Goal: Information Seeking & Learning: Learn about a topic

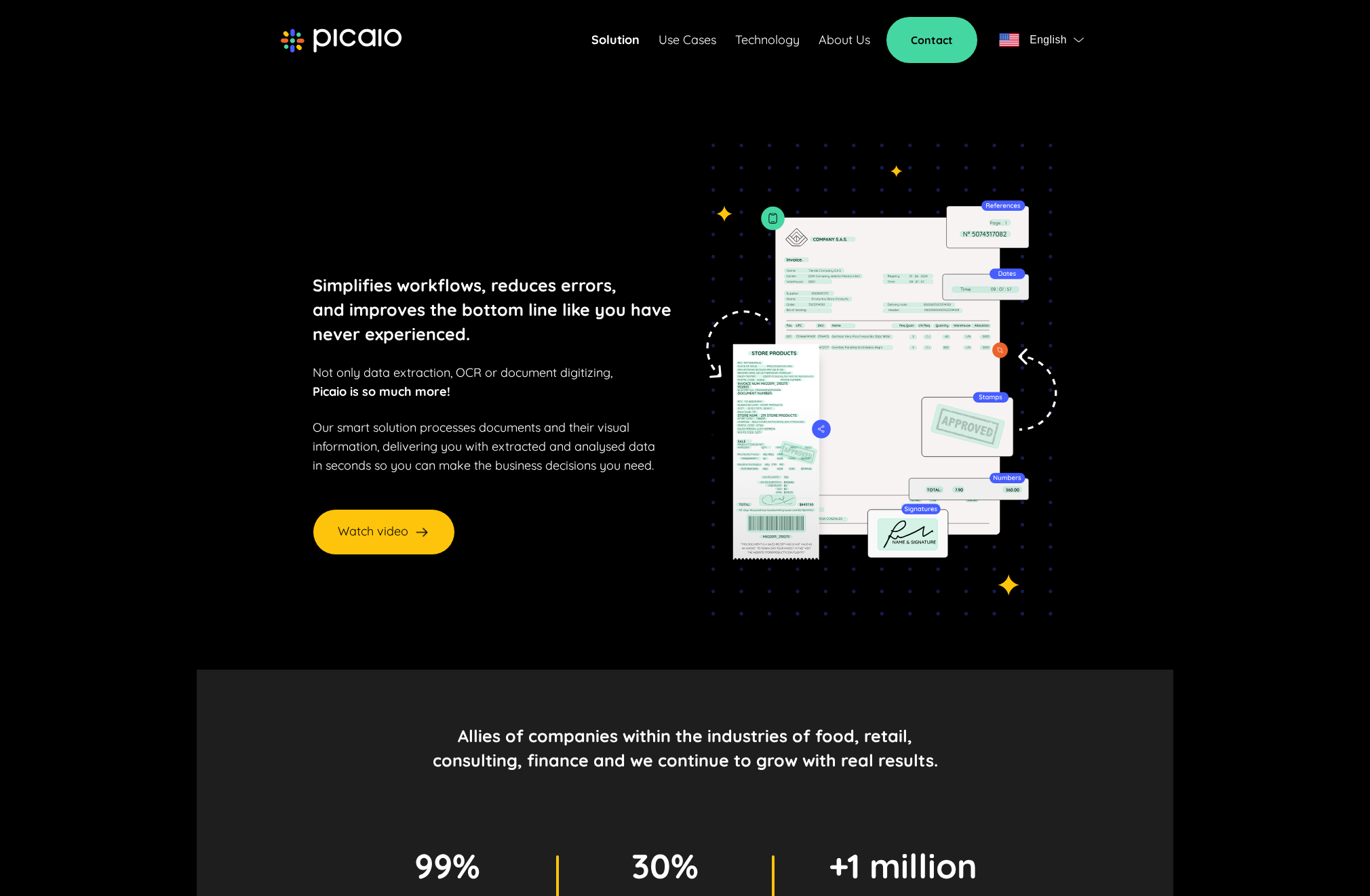
click at [845, 39] on link "About Us" at bounding box center [844, 39] width 52 height 19
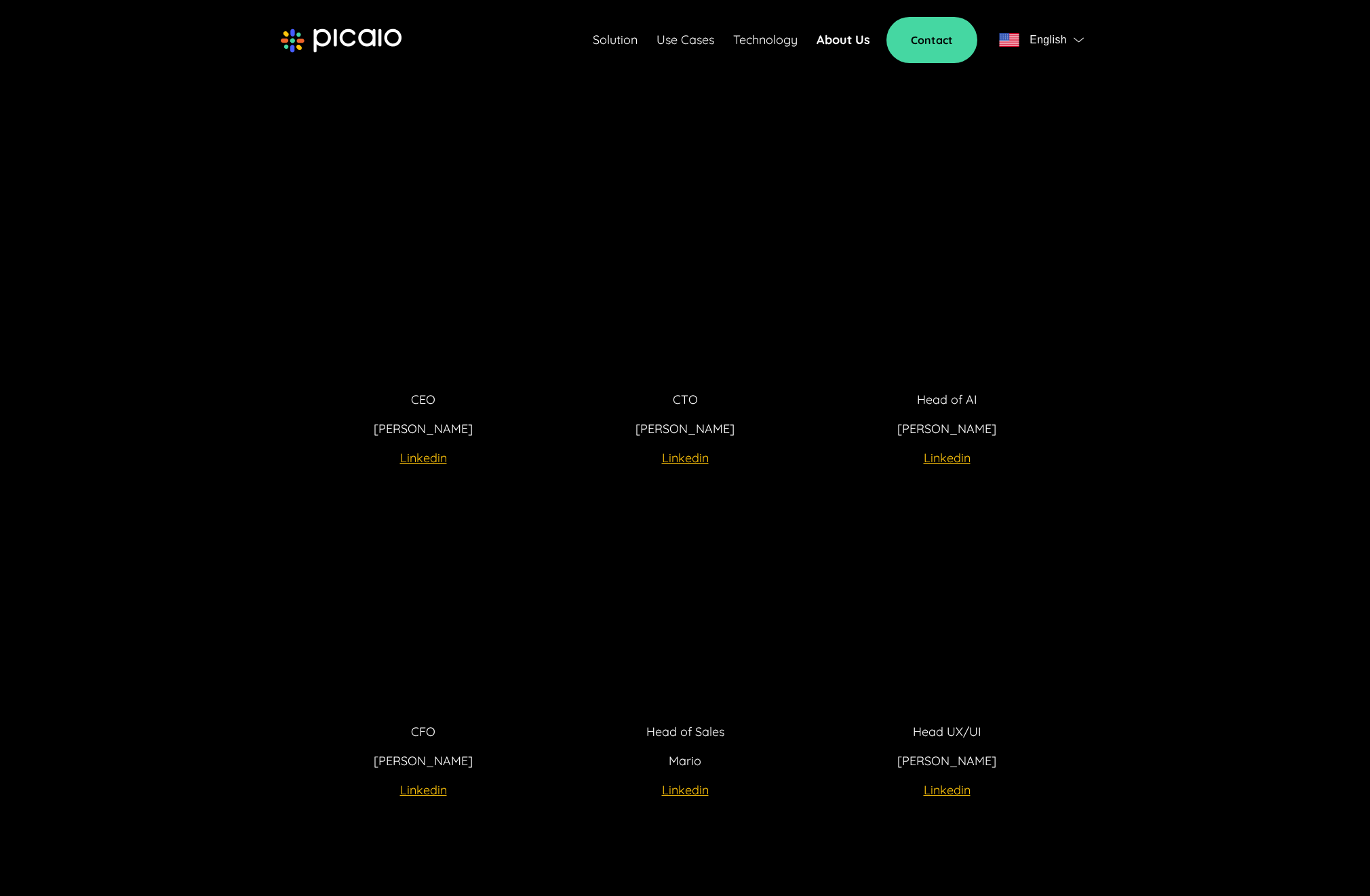
scroll to position [2376, 0]
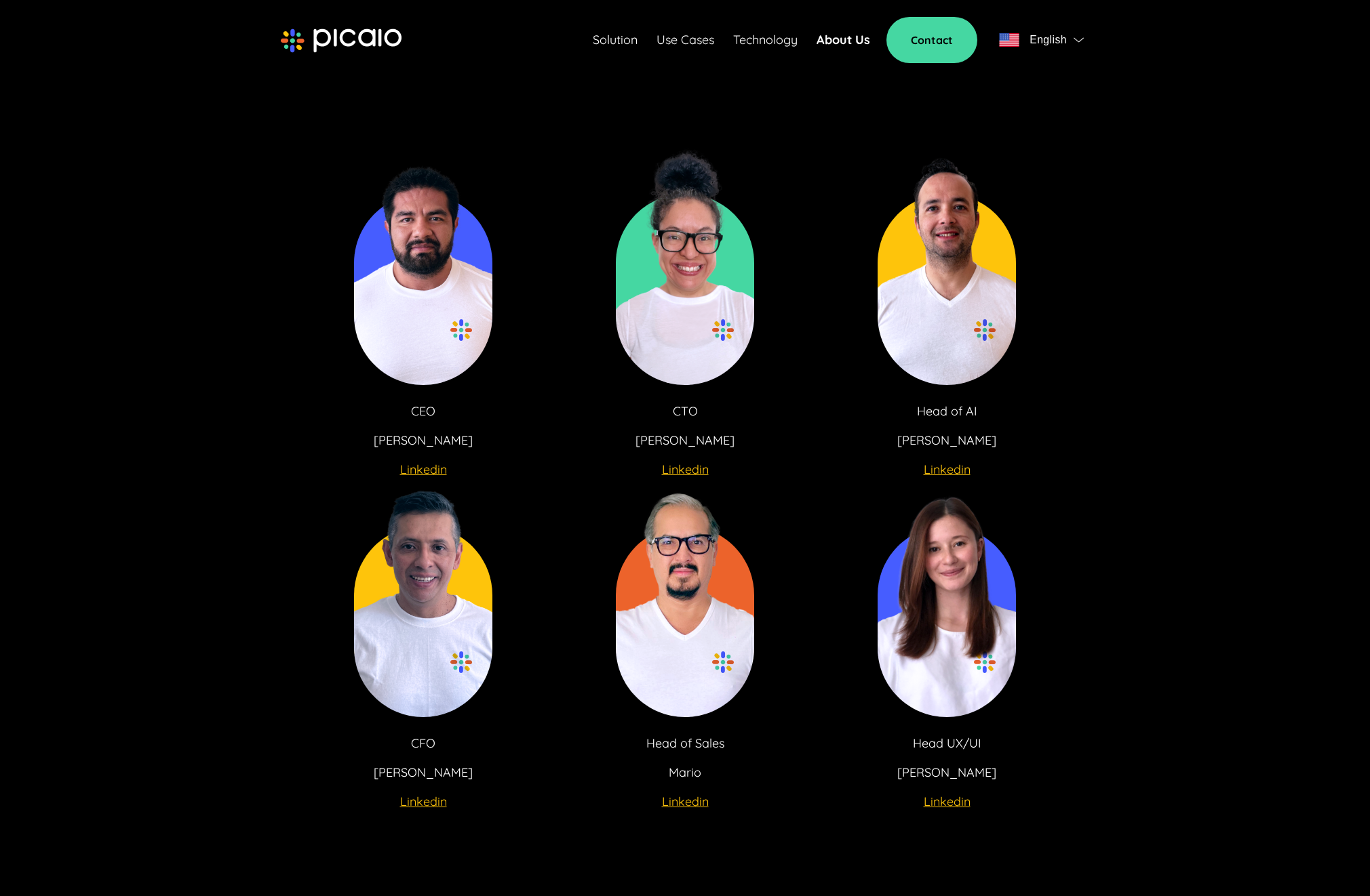
click at [425, 462] on u "Linkedin" at bounding box center [423, 469] width 47 height 16
click at [607, 40] on link "Solution" at bounding box center [615, 39] width 45 height 19
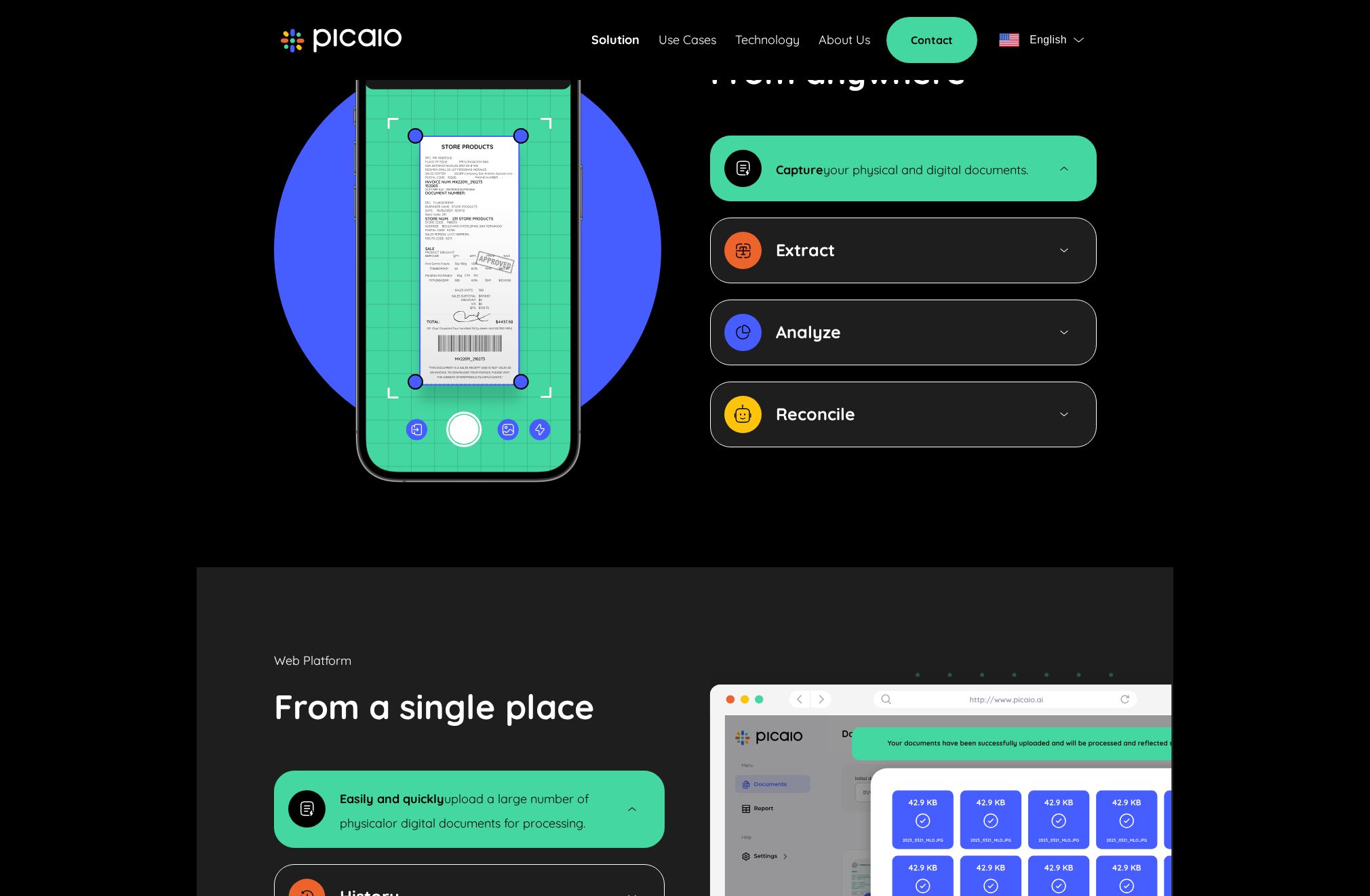
scroll to position [1509, 0]
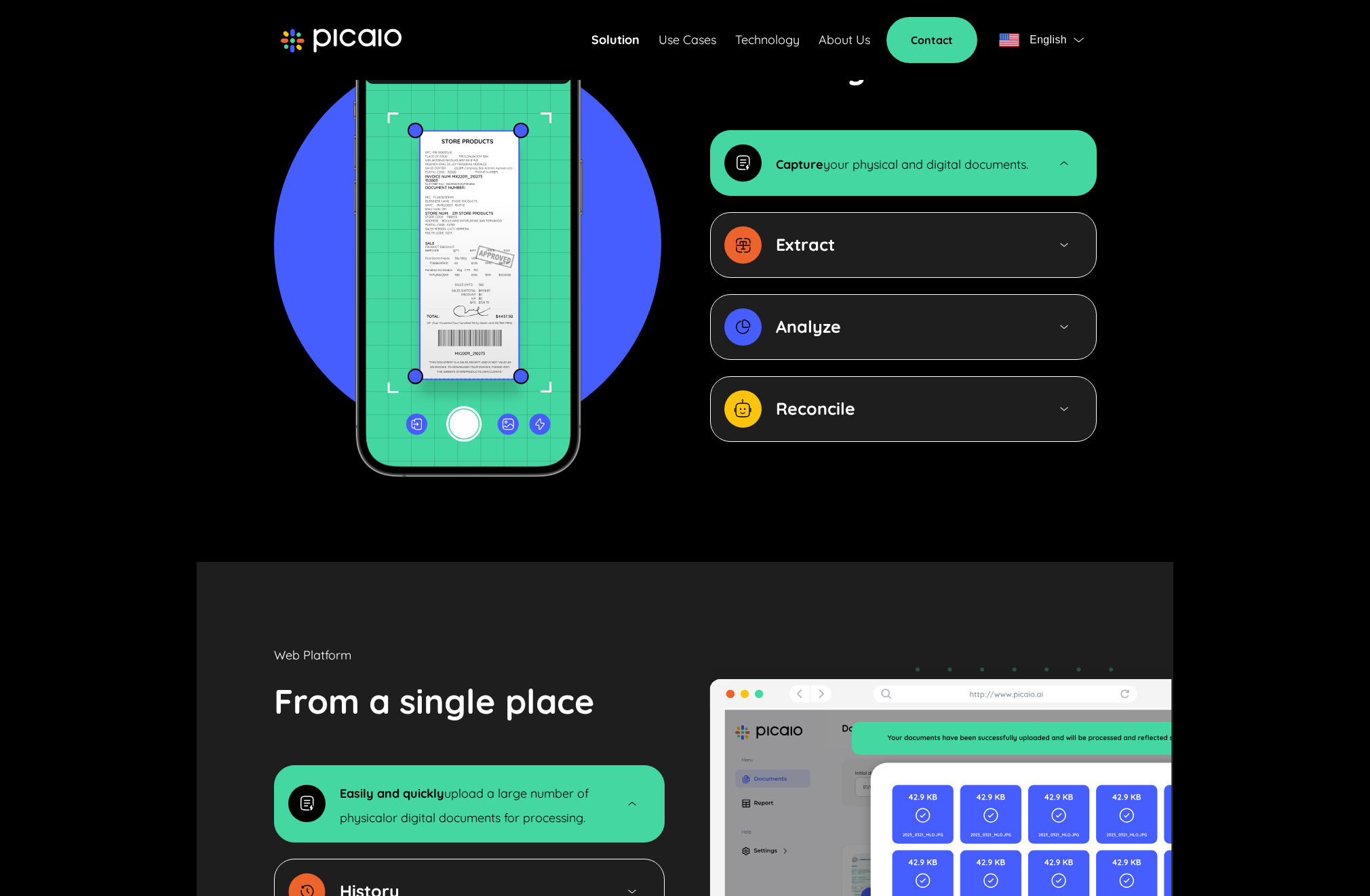
click at [831, 398] on strong "Reconcile" at bounding box center [815, 408] width 79 height 21
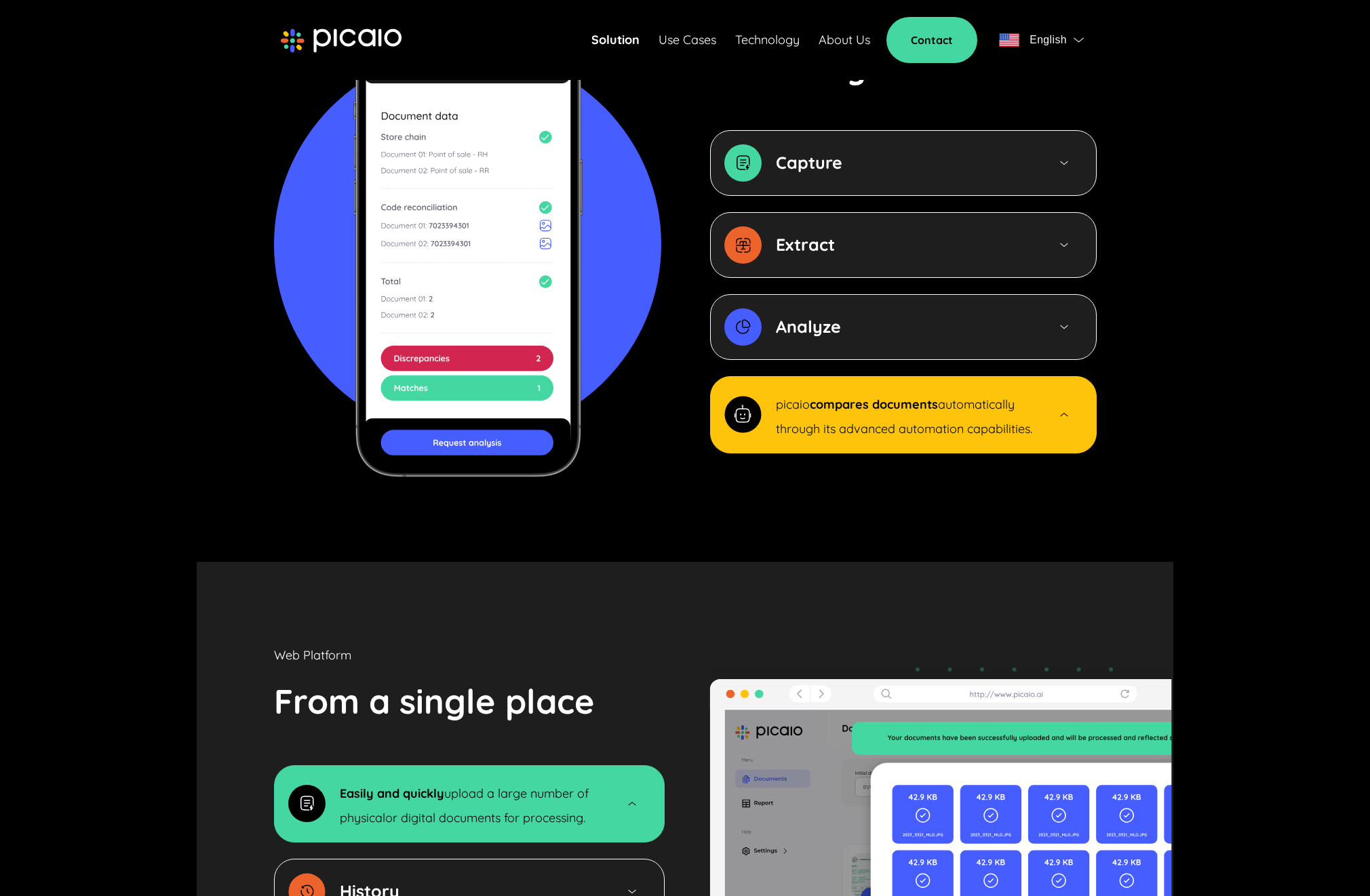
click at [1059, 322] on img at bounding box center [1064, 327] width 12 height 11
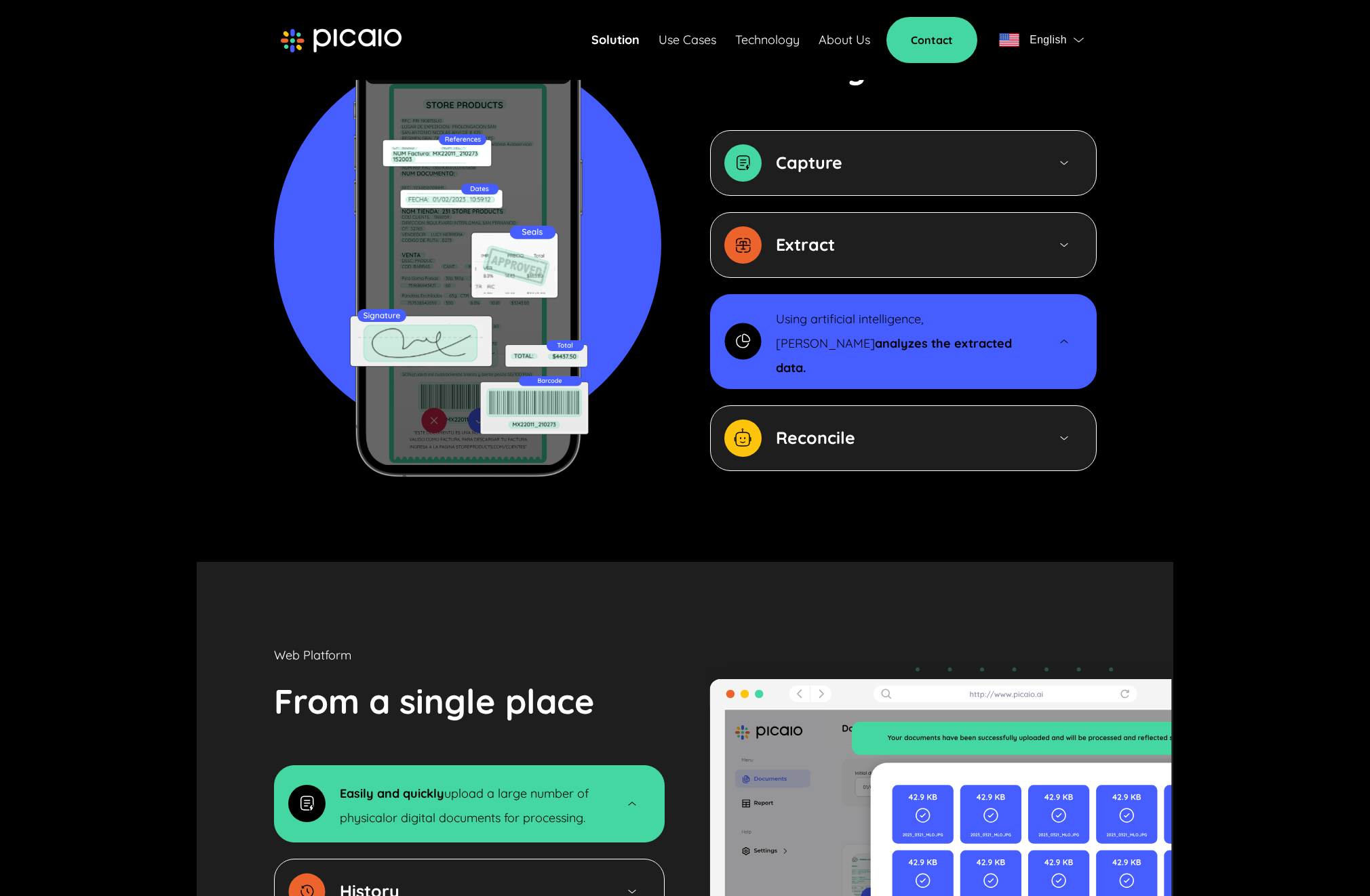
click at [1055, 239] on div at bounding box center [1064, 245] width 36 height 11
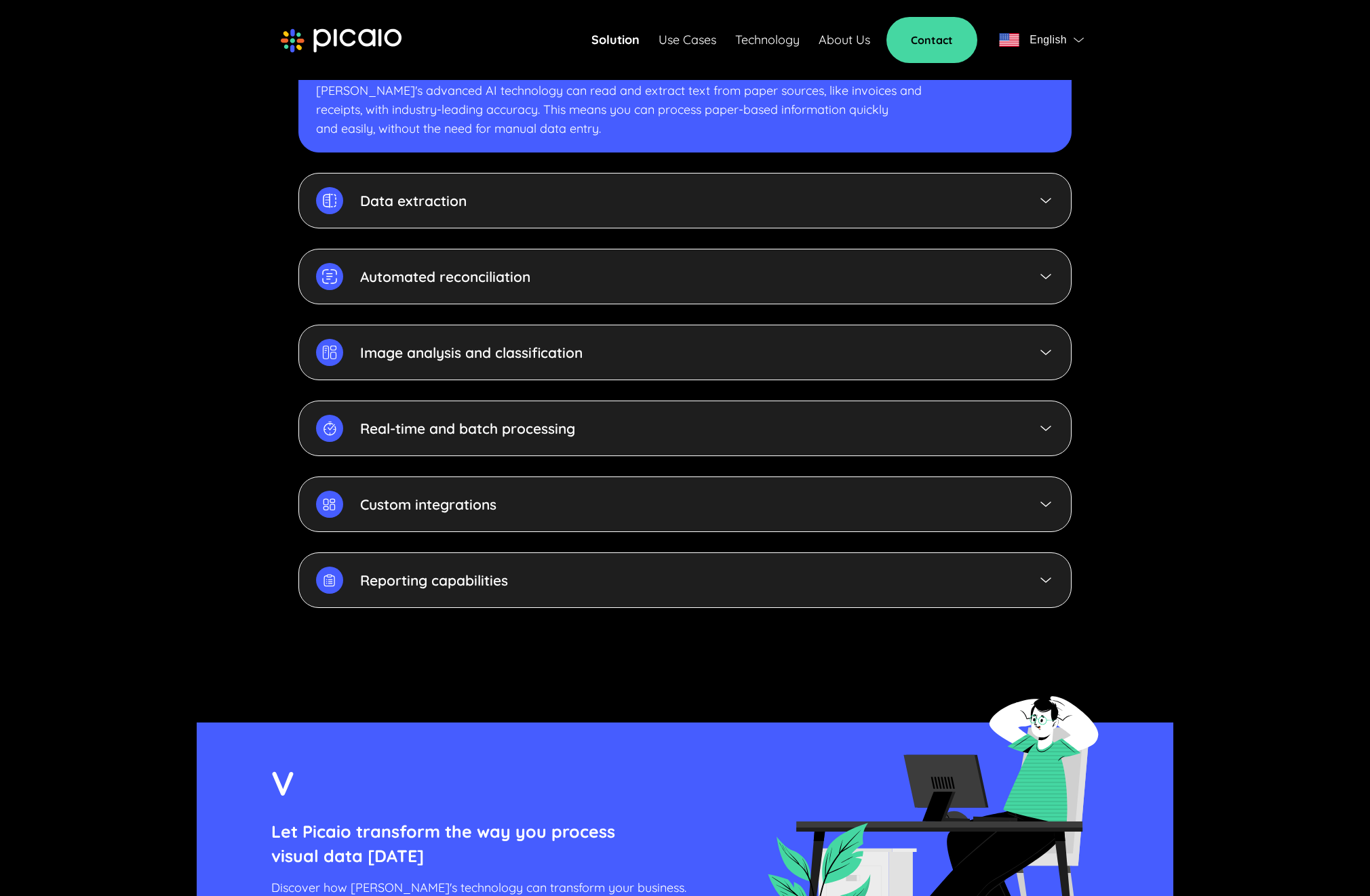
scroll to position [3123, 0]
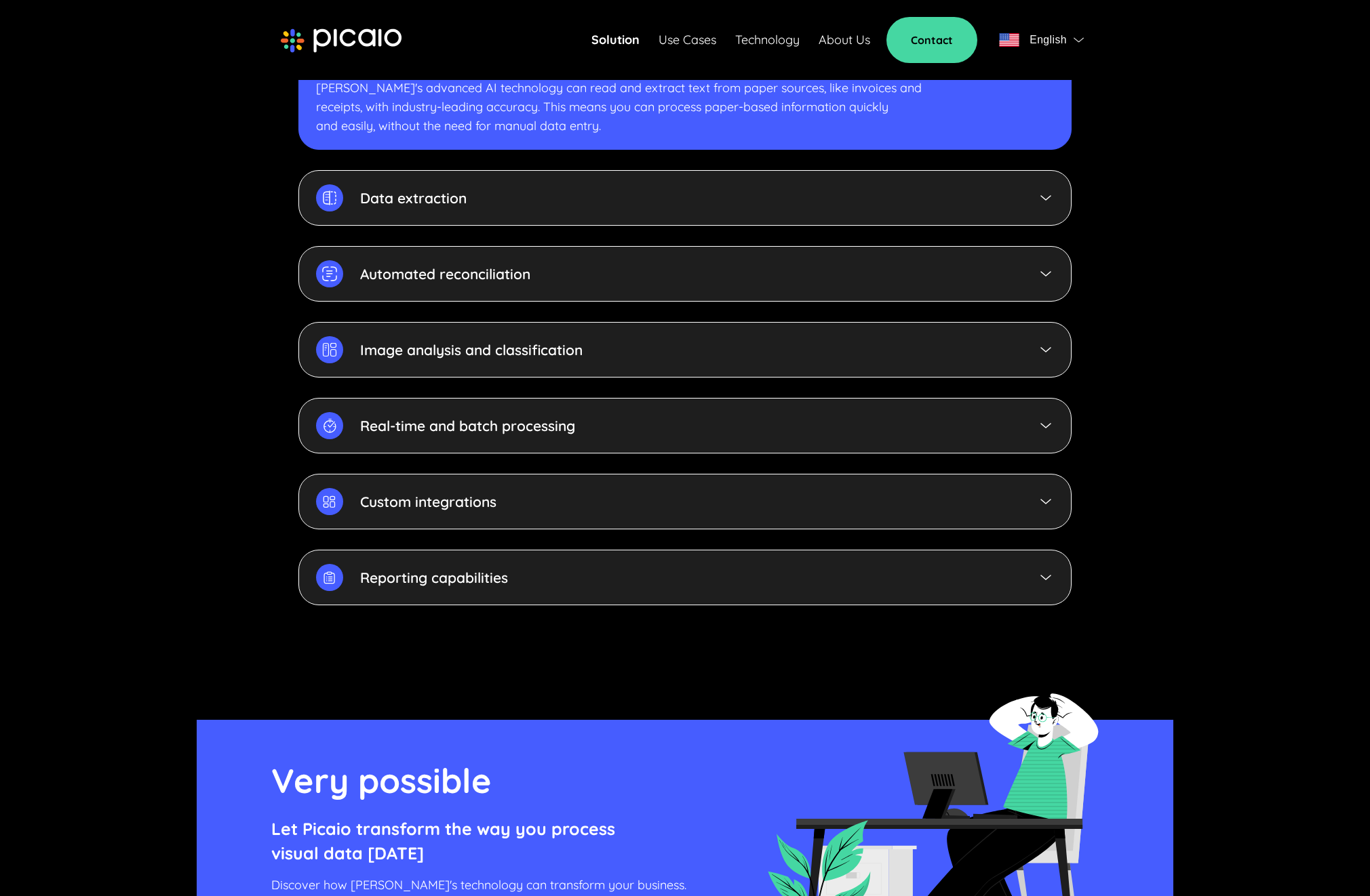
click at [468, 493] on p "Custom integrations" at bounding box center [428, 502] width 137 height 19
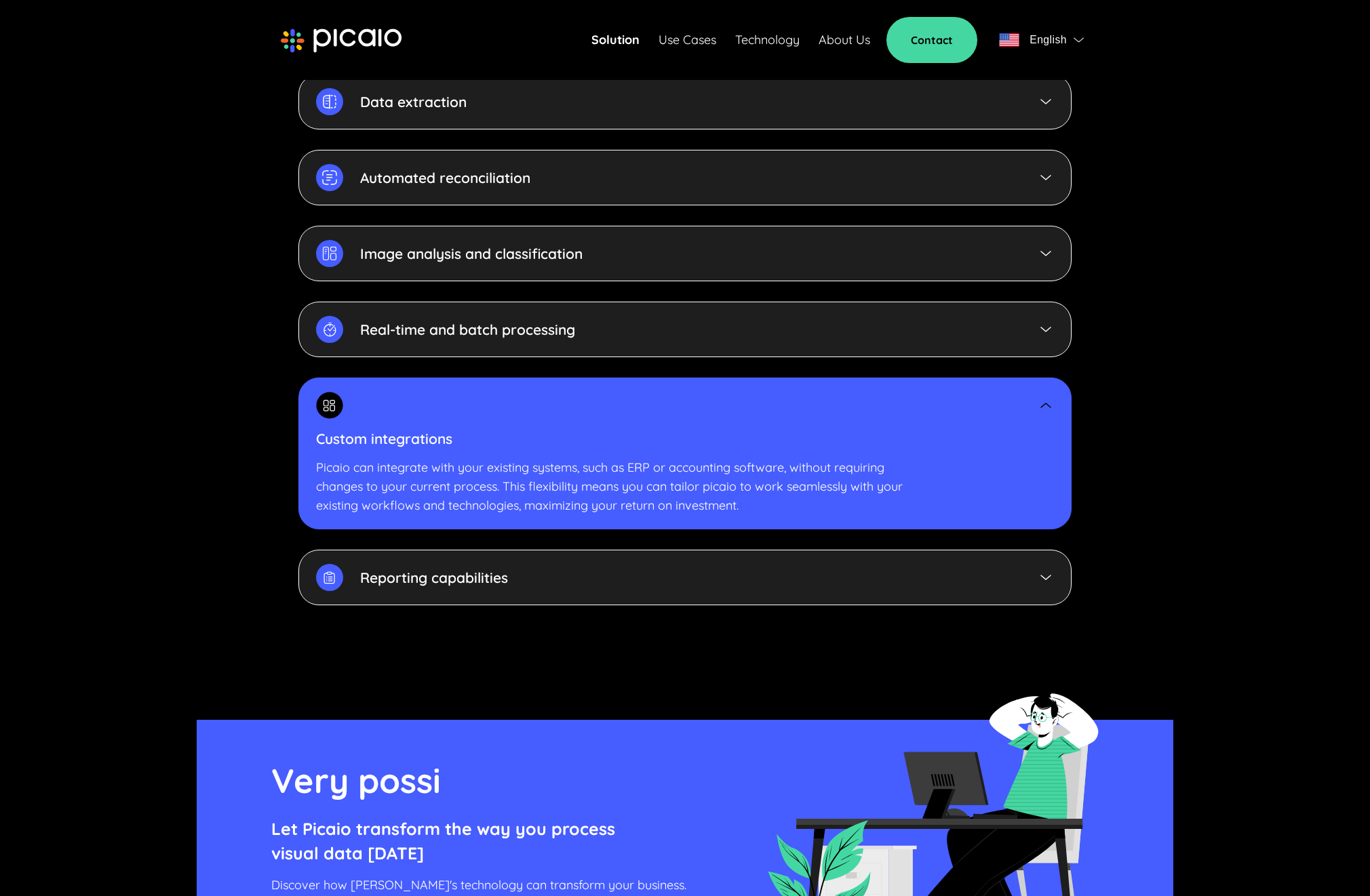
click at [468, 568] on p "Reporting capabilities" at bounding box center [434, 577] width 148 height 19
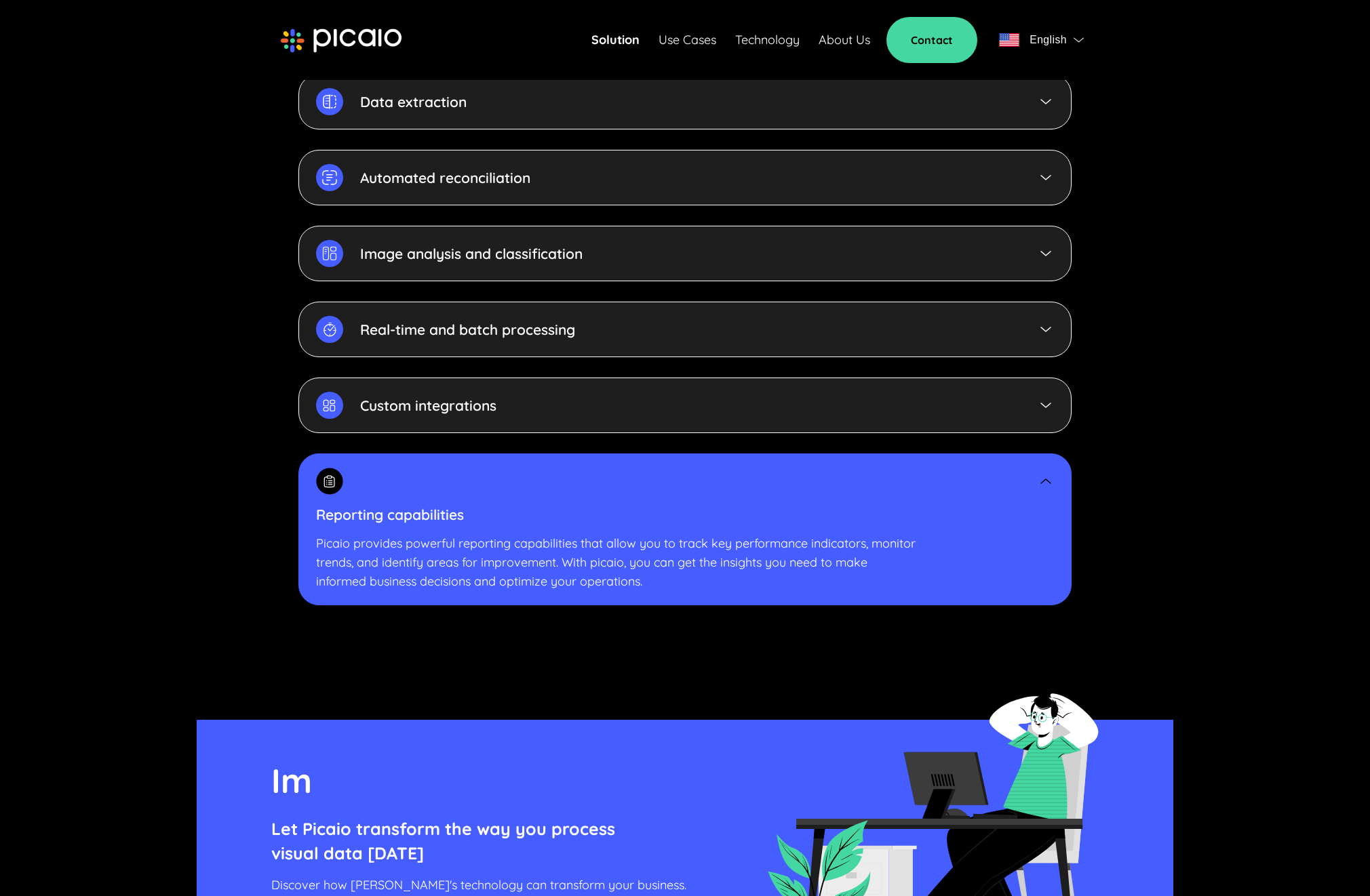
click at [512, 244] on p "Image analysis and classification" at bounding box center [471, 253] width 223 height 19
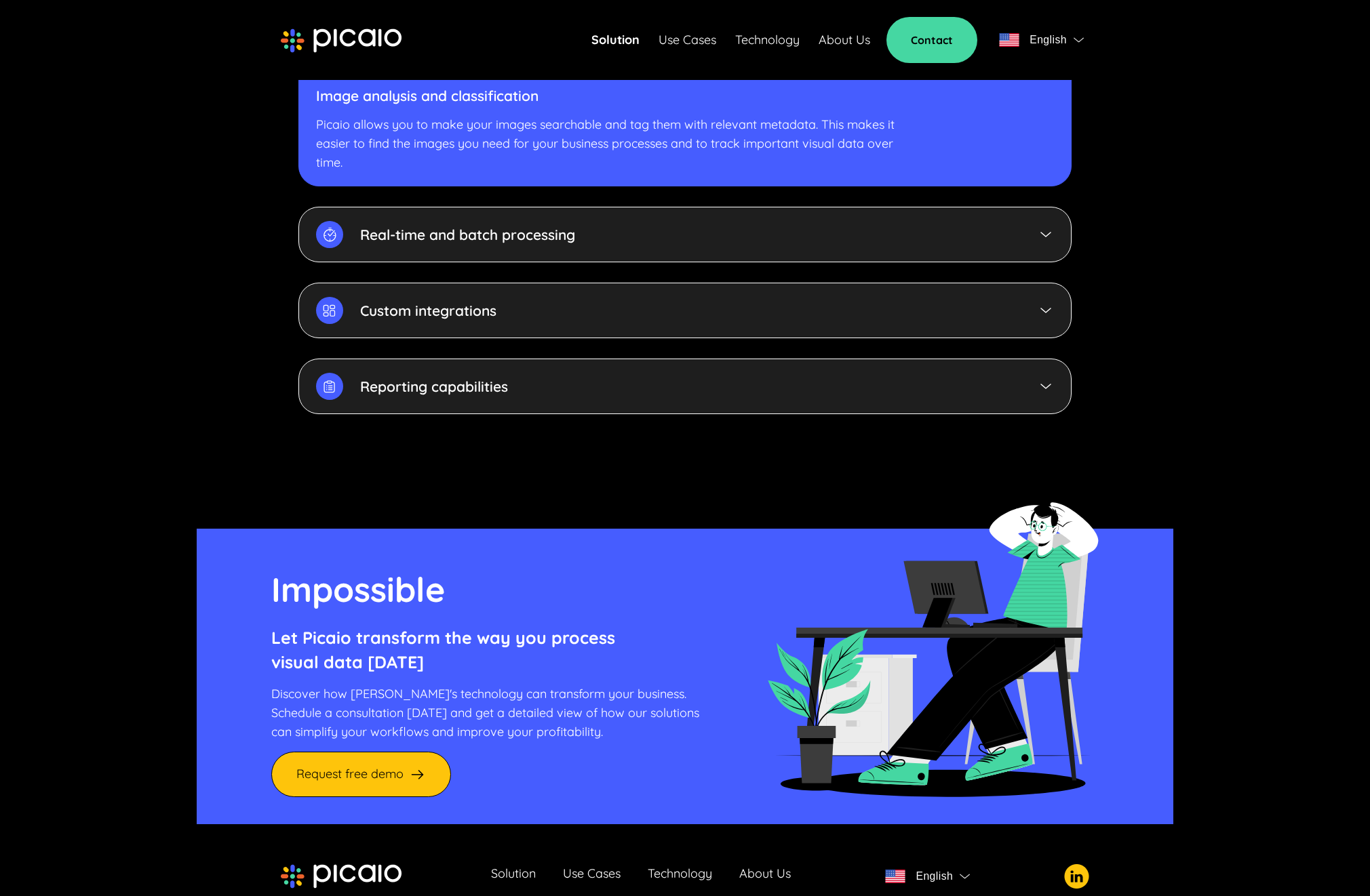
scroll to position [3417, 0]
